Goal: Find specific page/section: Find specific page/section

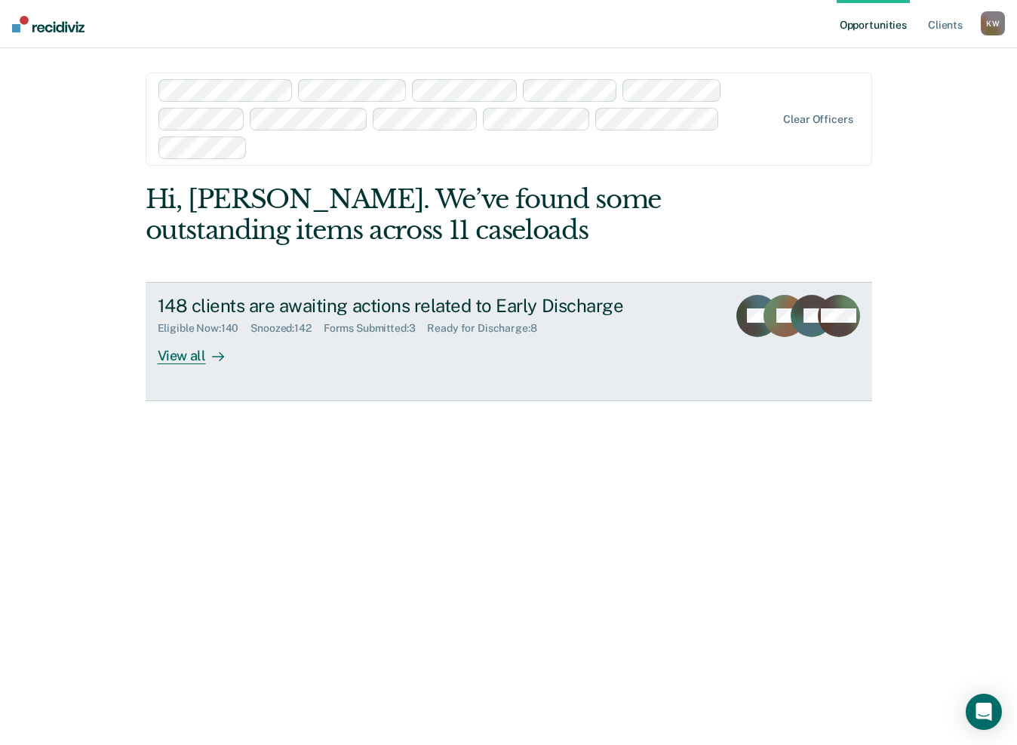
click at [184, 350] on div "View all" at bounding box center [200, 349] width 84 height 29
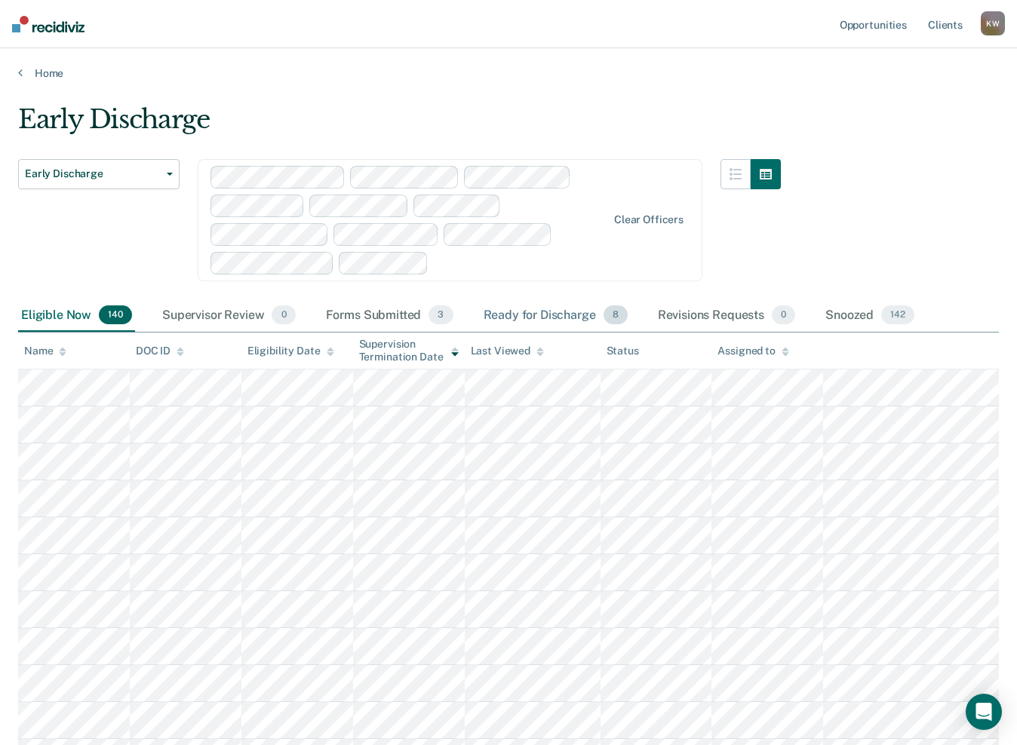
click at [537, 318] on div "Ready for Discharge 8" at bounding box center [556, 316] width 150 height 33
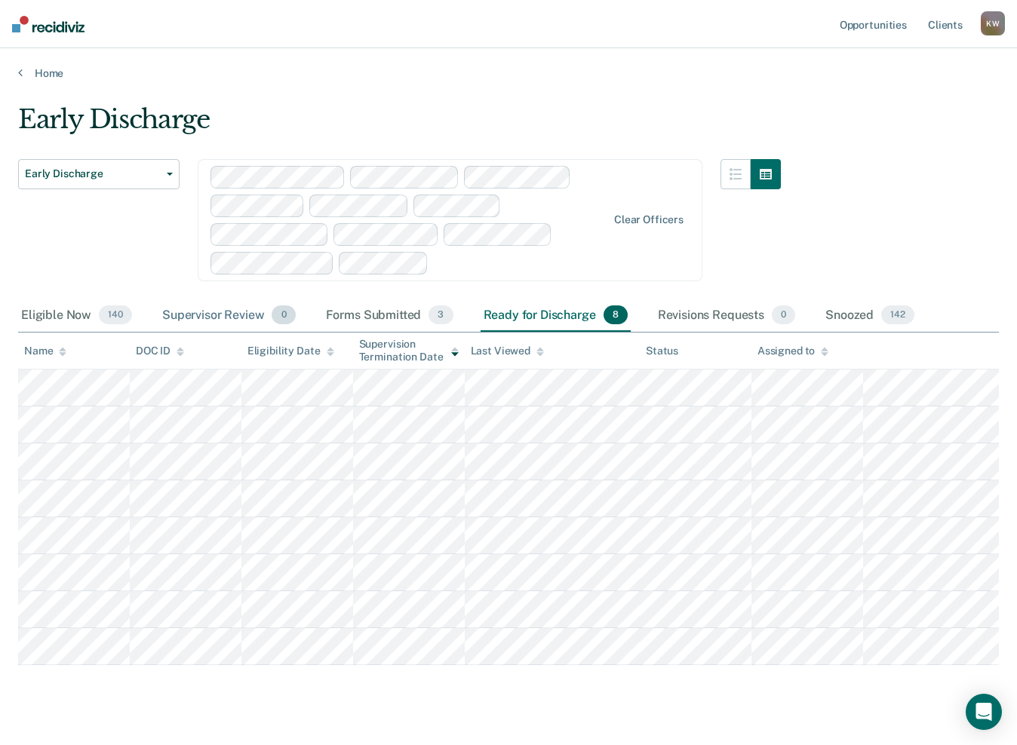
click at [233, 316] on div "Supervisor Review 0" at bounding box center [229, 316] width 140 height 33
